Goal: Navigation & Orientation: Find specific page/section

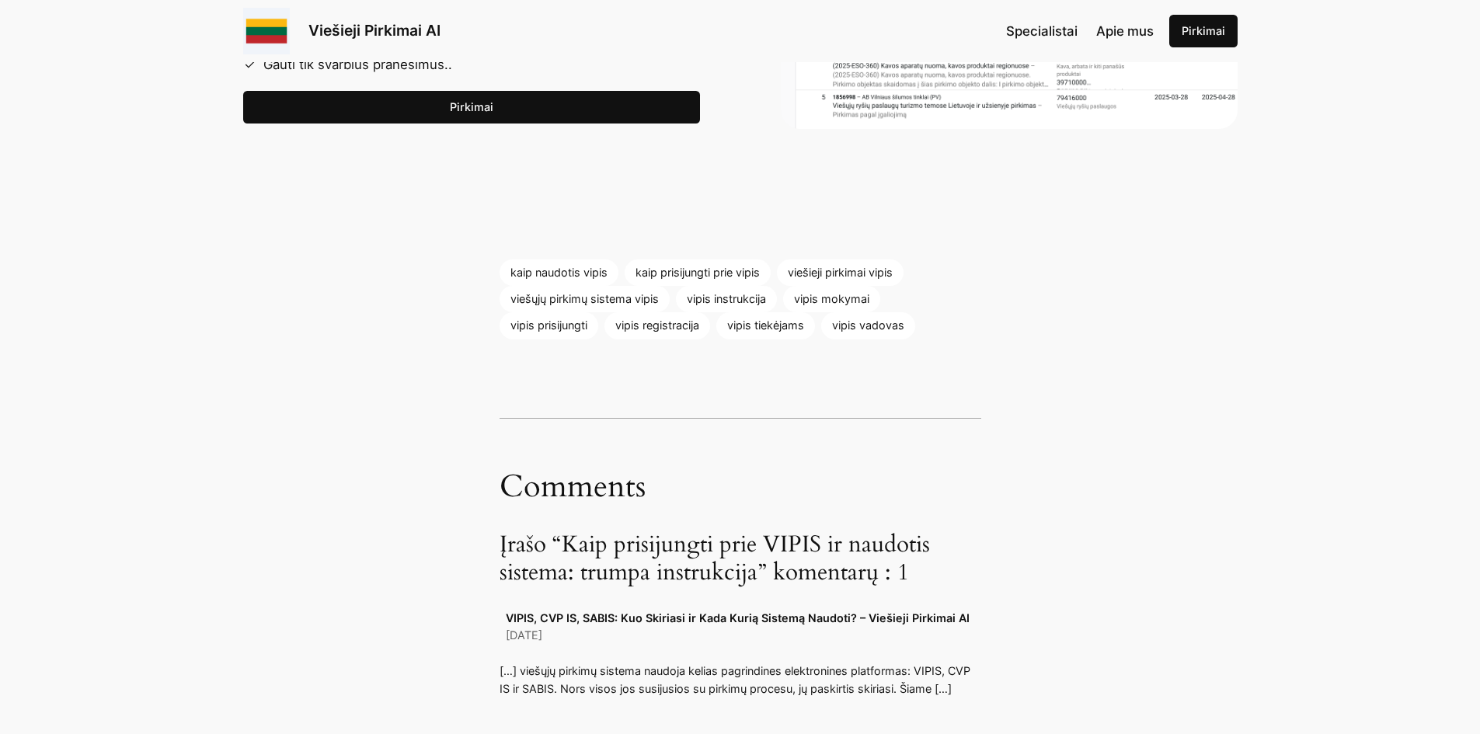
scroll to position [2636, 0]
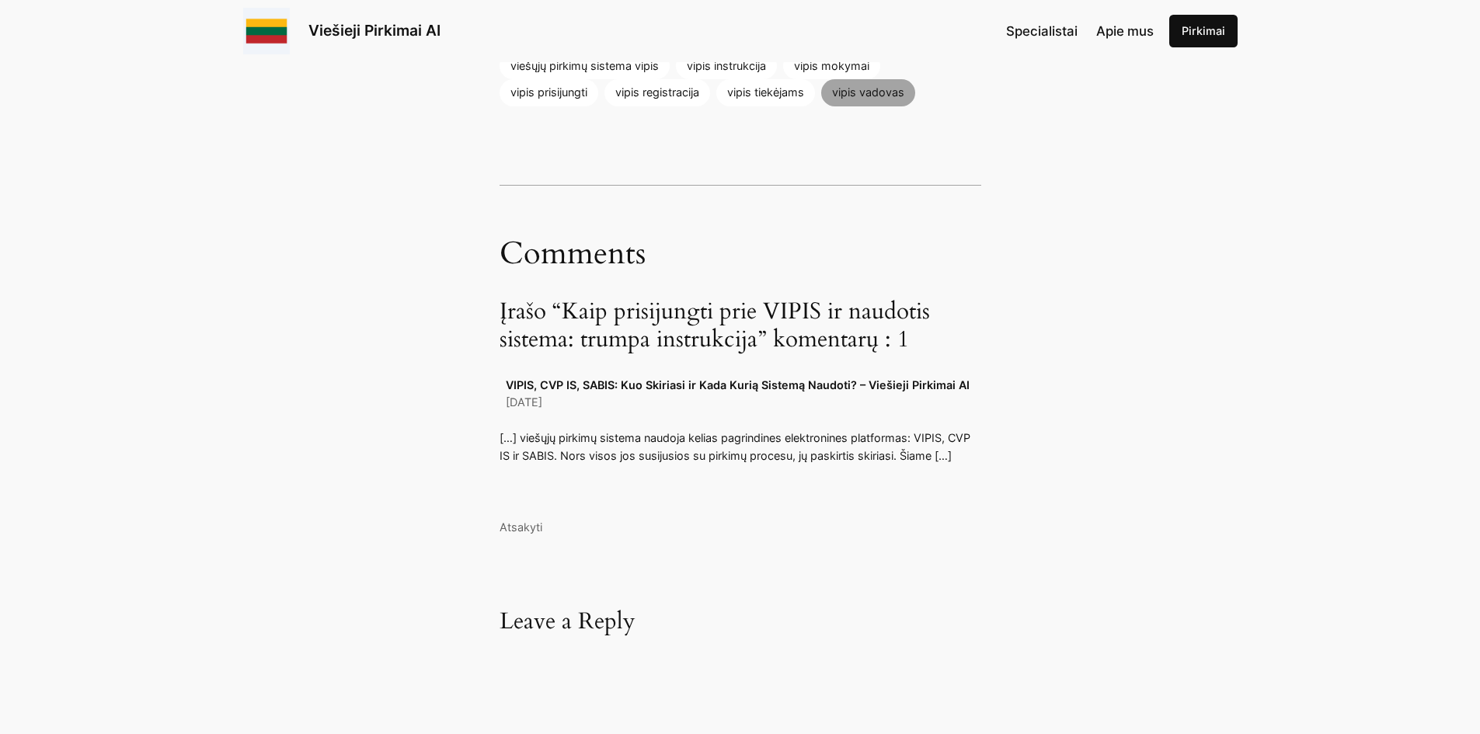
click at [885, 92] on link "vipis vadovas" at bounding box center [868, 92] width 94 height 26
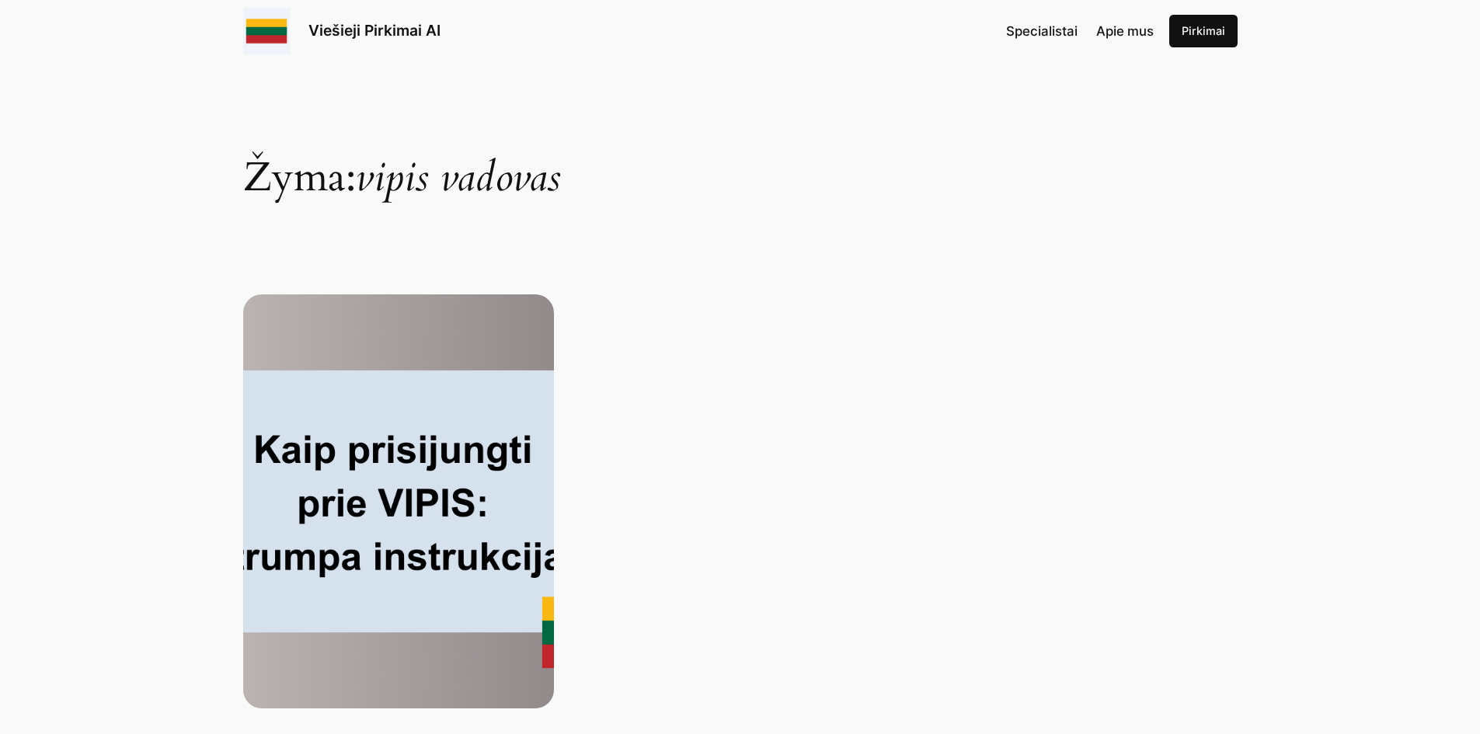
click at [403, 504] on img at bounding box center [398, 502] width 311 height 414
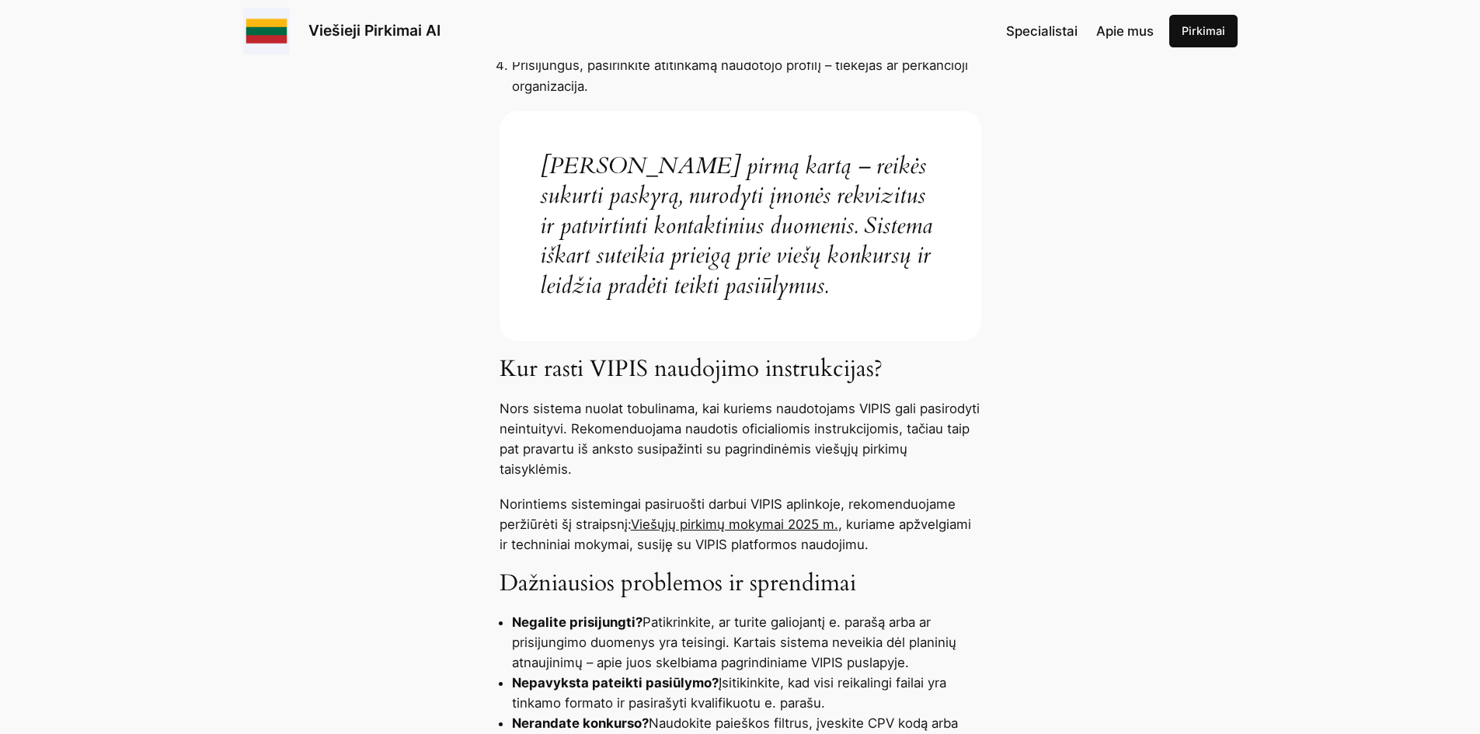
scroll to position [466, 0]
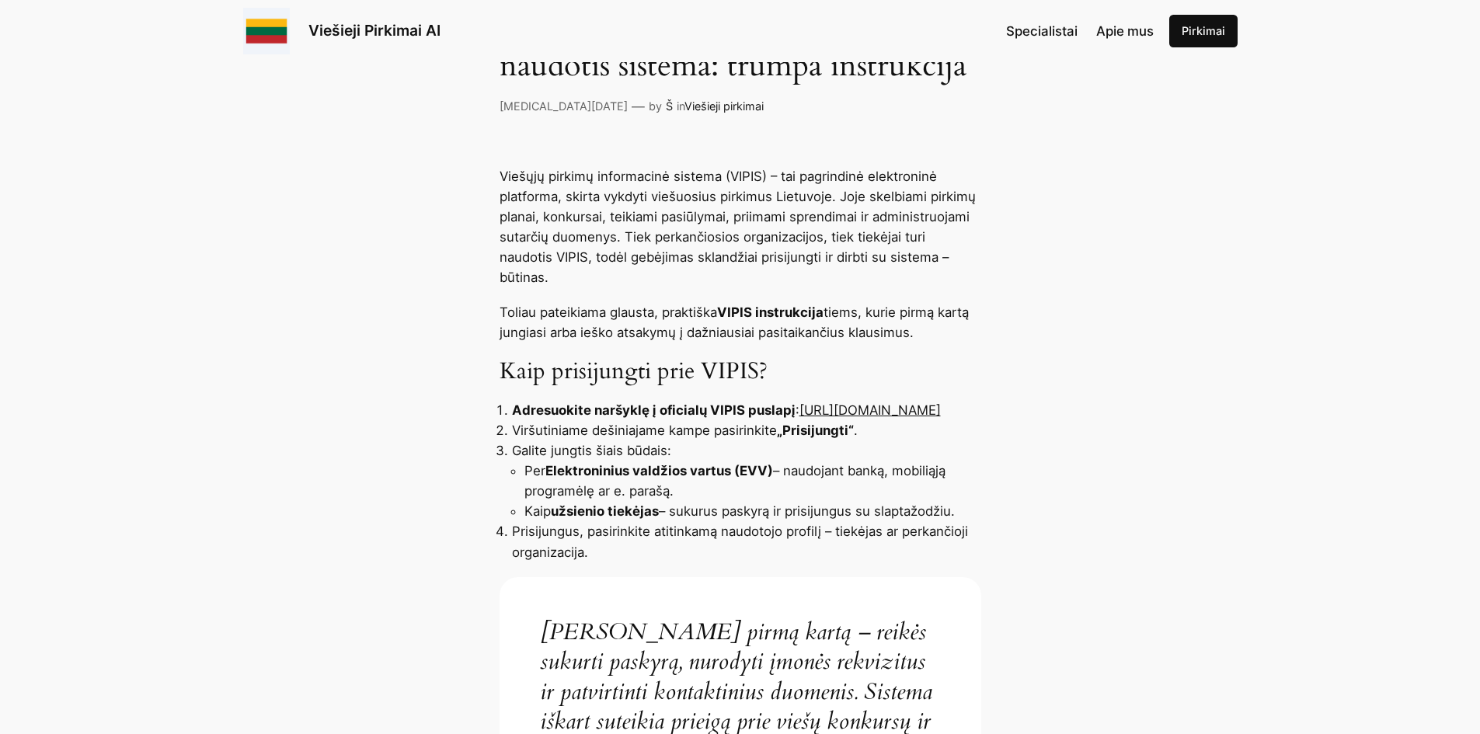
click at [1129, 26] on span "Apie mus" at bounding box center [1125, 31] width 58 height 16
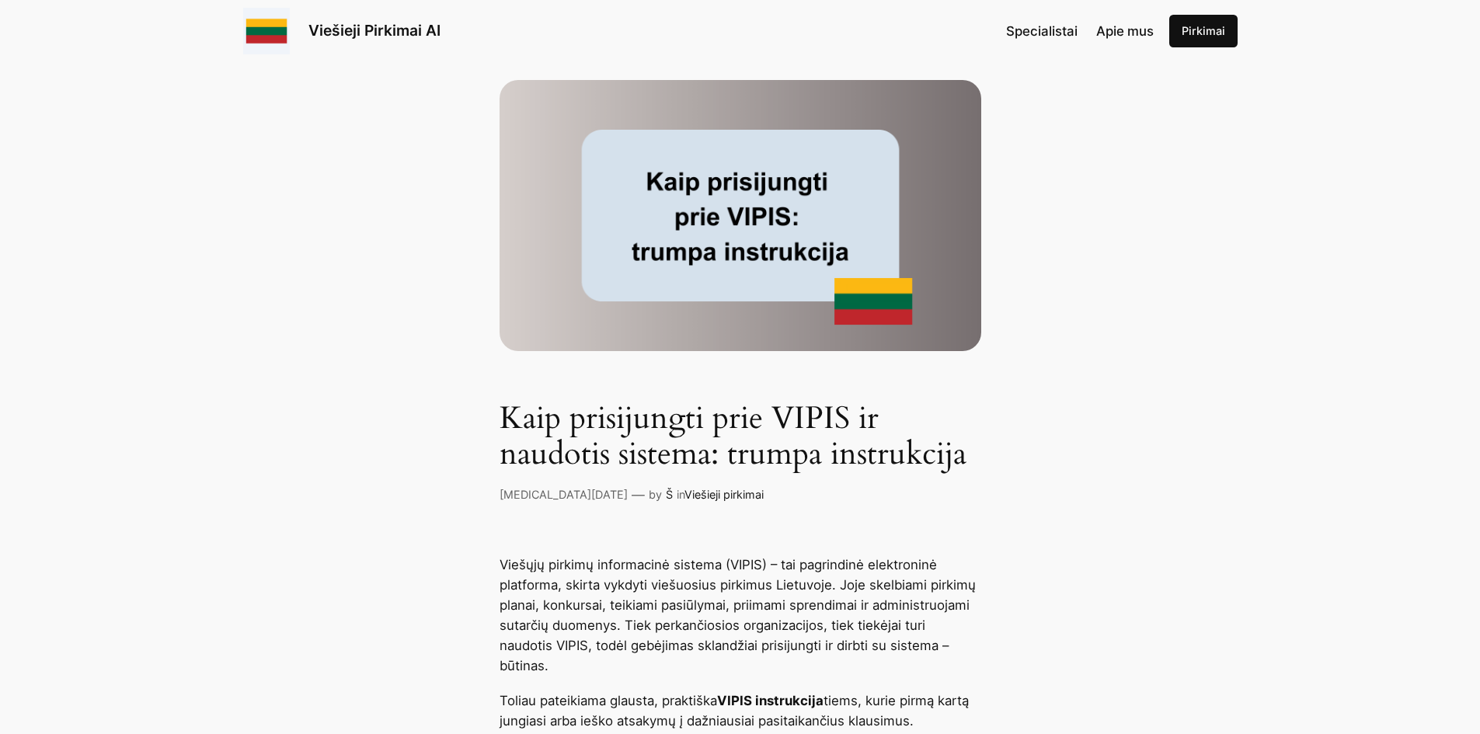
scroll to position [0, 0]
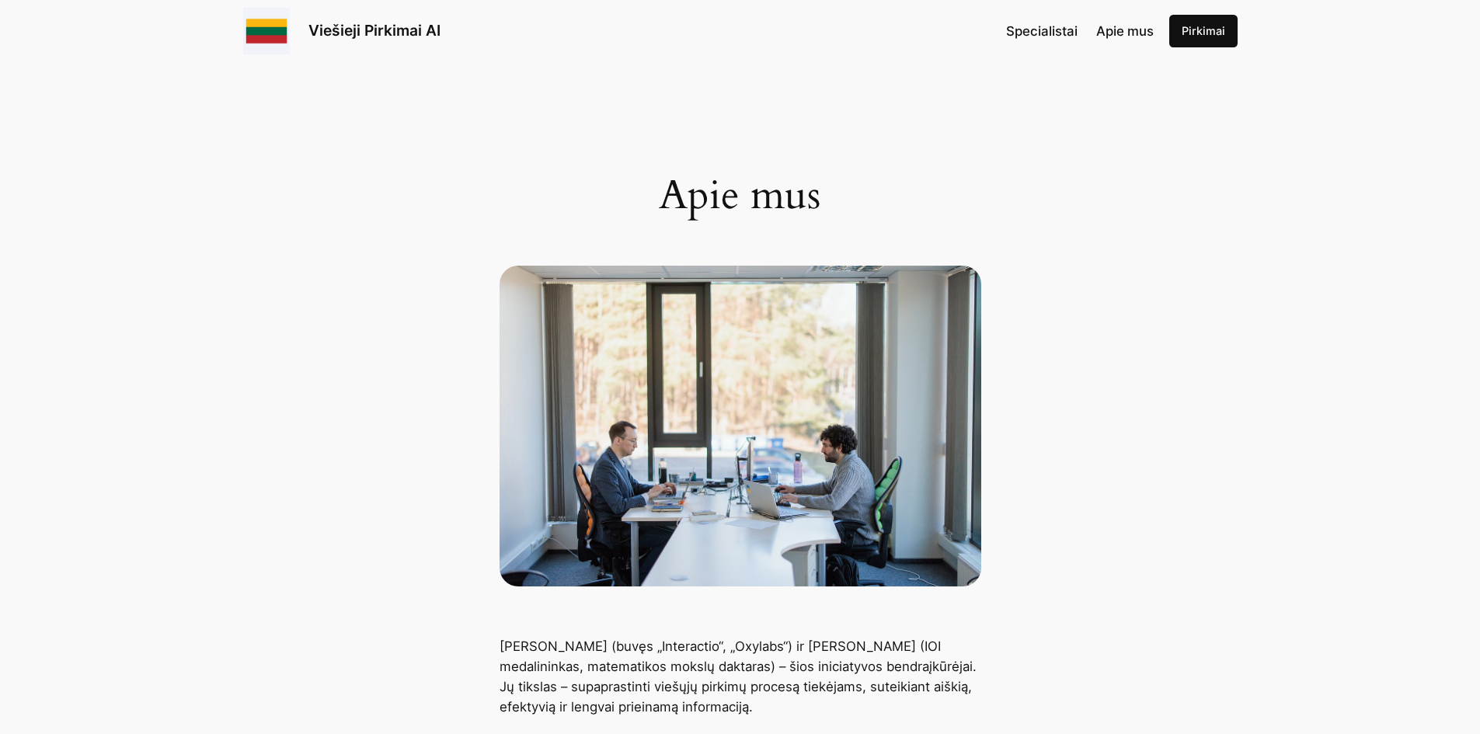
click at [1198, 32] on link "Pirkimai" at bounding box center [1203, 31] width 68 height 33
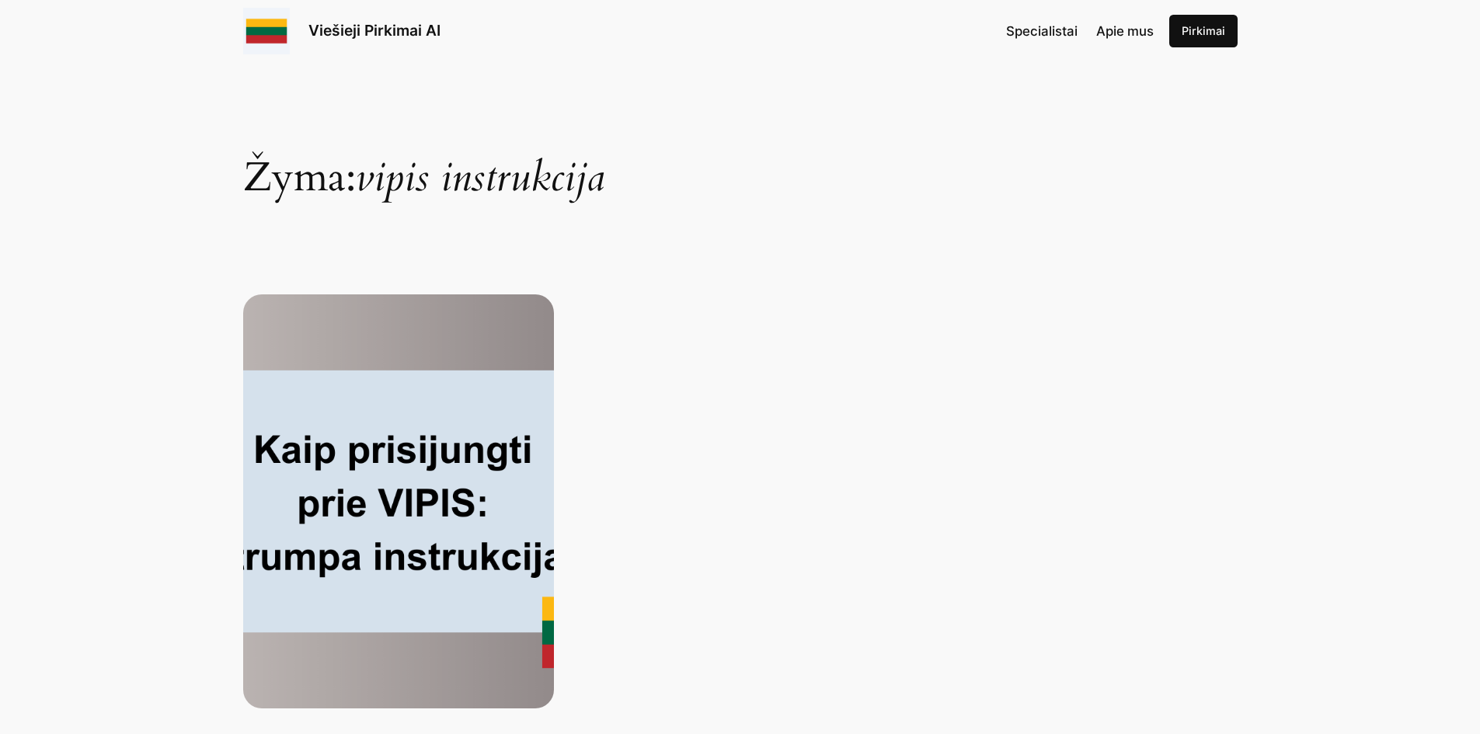
click at [399, 34] on link "Viešieji Pirkimai AI" at bounding box center [374, 30] width 132 height 19
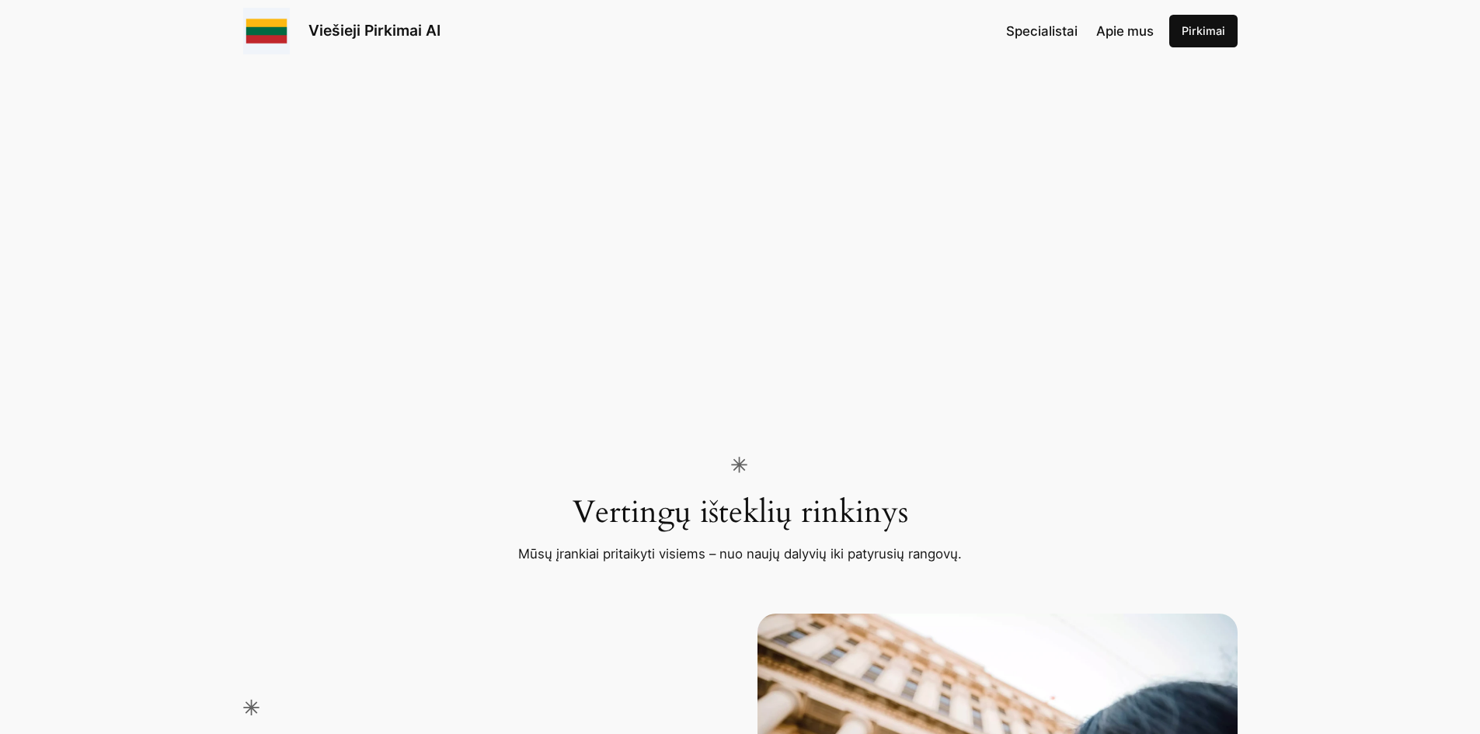
scroll to position [1632, 0]
